Goal: Information Seeking & Learning: Learn about a topic

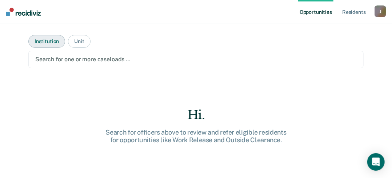
click at [41, 40] on button "Institution" at bounding box center [46, 41] width 37 height 13
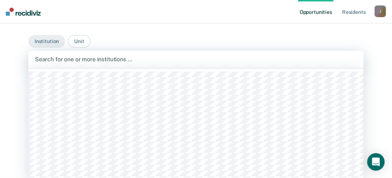
click at [135, 62] on div at bounding box center [196, 59] width 322 height 8
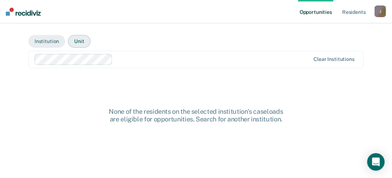
click at [75, 42] on button "Unit" at bounding box center [79, 41] width 22 height 13
click at [93, 59] on div at bounding box center [196, 59] width 322 height 8
click at [115, 59] on div at bounding box center [196, 59] width 322 height 8
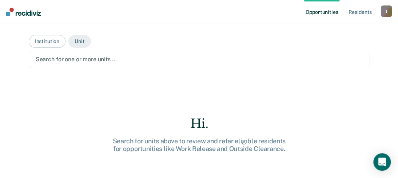
click at [97, 60] on div at bounding box center [199, 59] width 327 height 8
click at [120, 59] on div at bounding box center [199, 59] width 327 height 8
click at [148, 60] on div at bounding box center [199, 59] width 327 height 8
click at [77, 40] on button "Unit" at bounding box center [79, 41] width 22 height 13
click at [79, 41] on button "Unit" at bounding box center [79, 41] width 22 height 13
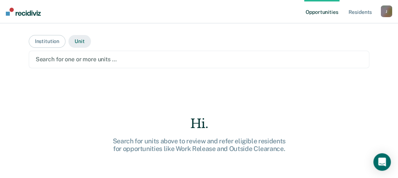
click at [79, 41] on button "Unit" at bounding box center [79, 41] width 22 height 13
click at [100, 59] on div at bounding box center [199, 59] width 327 height 8
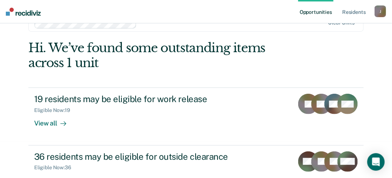
scroll to position [61, 0]
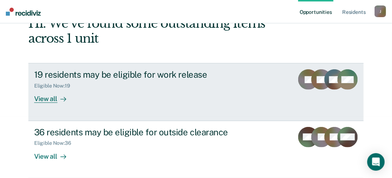
click at [47, 98] on div "View all" at bounding box center [54, 96] width 41 height 14
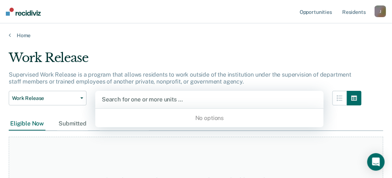
click at [192, 99] on div at bounding box center [209, 99] width 215 height 8
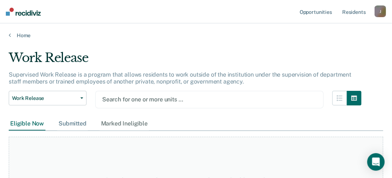
scroll to position [52, 0]
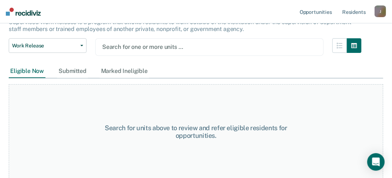
click at [161, 125] on div "Search for units above to review and refer eligible residents for opportunities." at bounding box center [196, 132] width 187 height 16
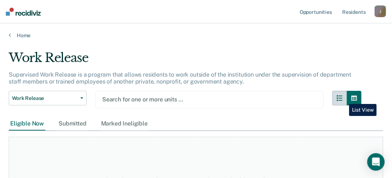
click at [343, 98] on icon "button" at bounding box center [340, 98] width 6 height 6
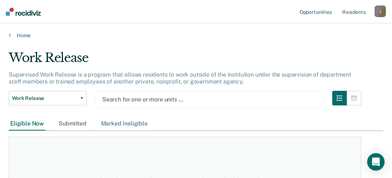
click at [112, 123] on div "Marked Ineligible" at bounding box center [124, 123] width 49 height 13
click at [24, 123] on div "Eligible Now" at bounding box center [27, 123] width 37 height 13
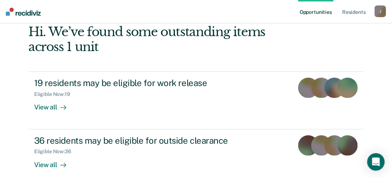
scroll to position [61, 0]
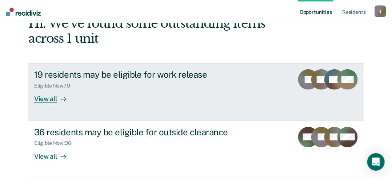
click at [84, 75] on div "19 residents may be eligible for work release" at bounding box center [161, 74] width 254 height 11
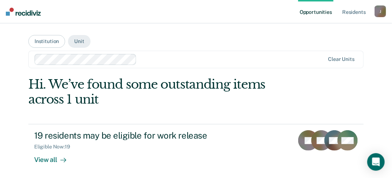
scroll to position [61, 0]
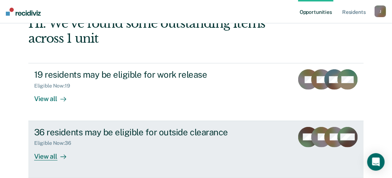
click at [74, 131] on div "36 residents may be eligible for outside clearance" at bounding box center [161, 132] width 254 height 11
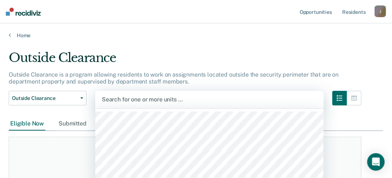
click at [186, 98] on div "531 results available. Use Up and Down to choose options, press Enter to select…" at bounding box center [209, 99] width 229 height 17
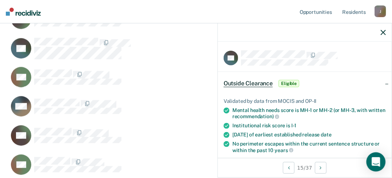
click at [379, 162] on icon "Open Intercom Messenger" at bounding box center [376, 161] width 8 height 9
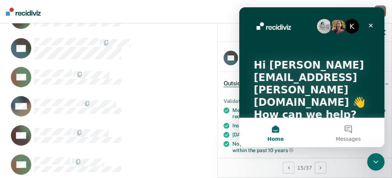
click at [143, 89] on div "RH" at bounding box center [173, 80] width 328 height 29
click at [370, 24] on icon "Close" at bounding box center [371, 26] width 6 height 6
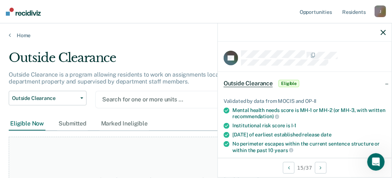
click at [174, 96] on div "Search for one or more units …" at bounding box center [210, 99] width 216 height 10
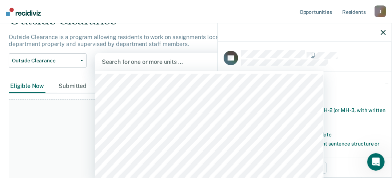
scroll to position [39, 0]
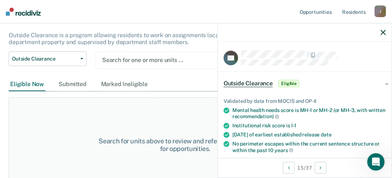
drag, startPoint x: 369, startPoint y: 0, endPoint x: 166, endPoint y: 59, distance: 211.9
click at [166, 59] on div at bounding box center [209, 60] width 215 height 8
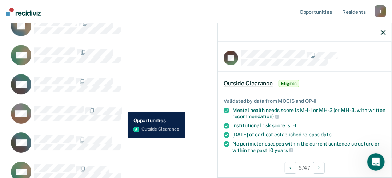
scroll to position [772, 0]
